Goal: Transaction & Acquisition: Purchase product/service

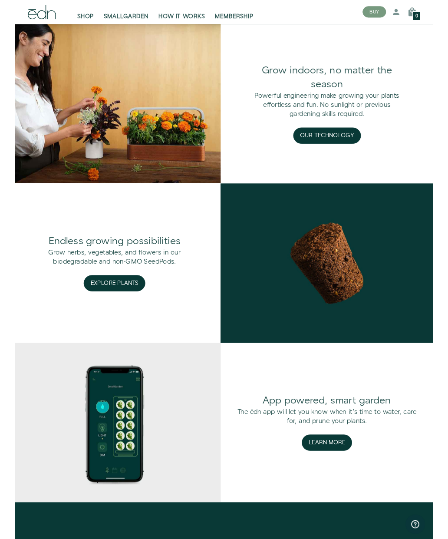
scroll to position [905, 0]
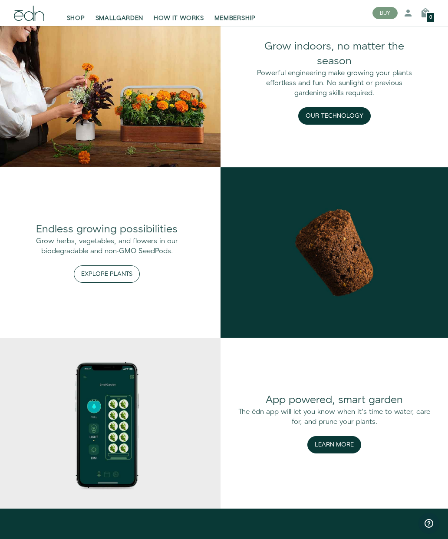
click at [114, 268] on button "Explore Plants" at bounding box center [107, 273] width 66 height 17
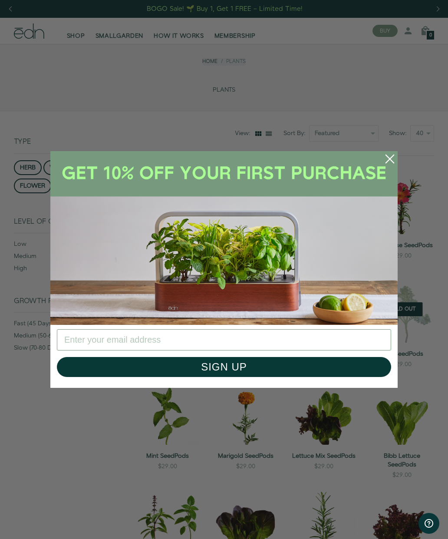
click at [392, 167] on circle "Close dialog" at bounding box center [389, 158] width 19 height 19
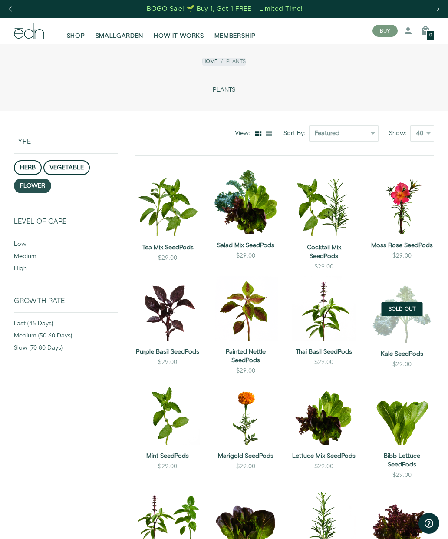
click at [36, 186] on button "flower" at bounding box center [32, 185] width 37 height 15
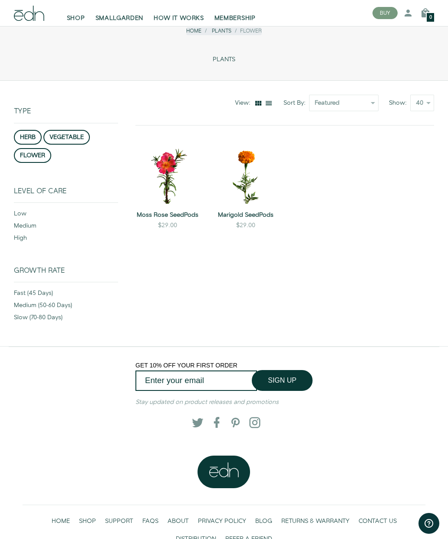
scroll to position [82, 0]
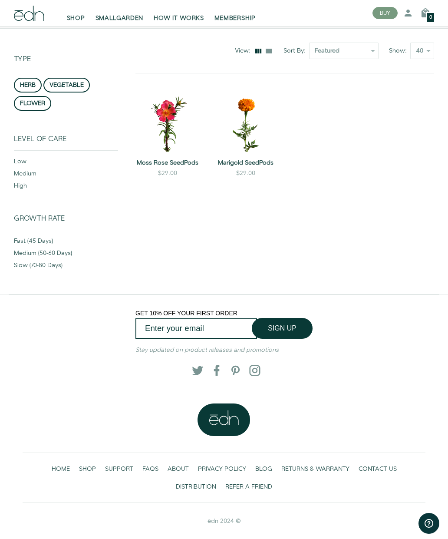
click at [27, 72] on section "Type herb vegetable flower Show all" at bounding box center [66, 82] width 104 height 106
click at [28, 74] on section "Type herb vegetable flower Show all" at bounding box center [66, 82] width 104 height 106
click at [26, 80] on button "herb" at bounding box center [28, 85] width 28 height 15
